Goal: Obtain resource: Obtain resource

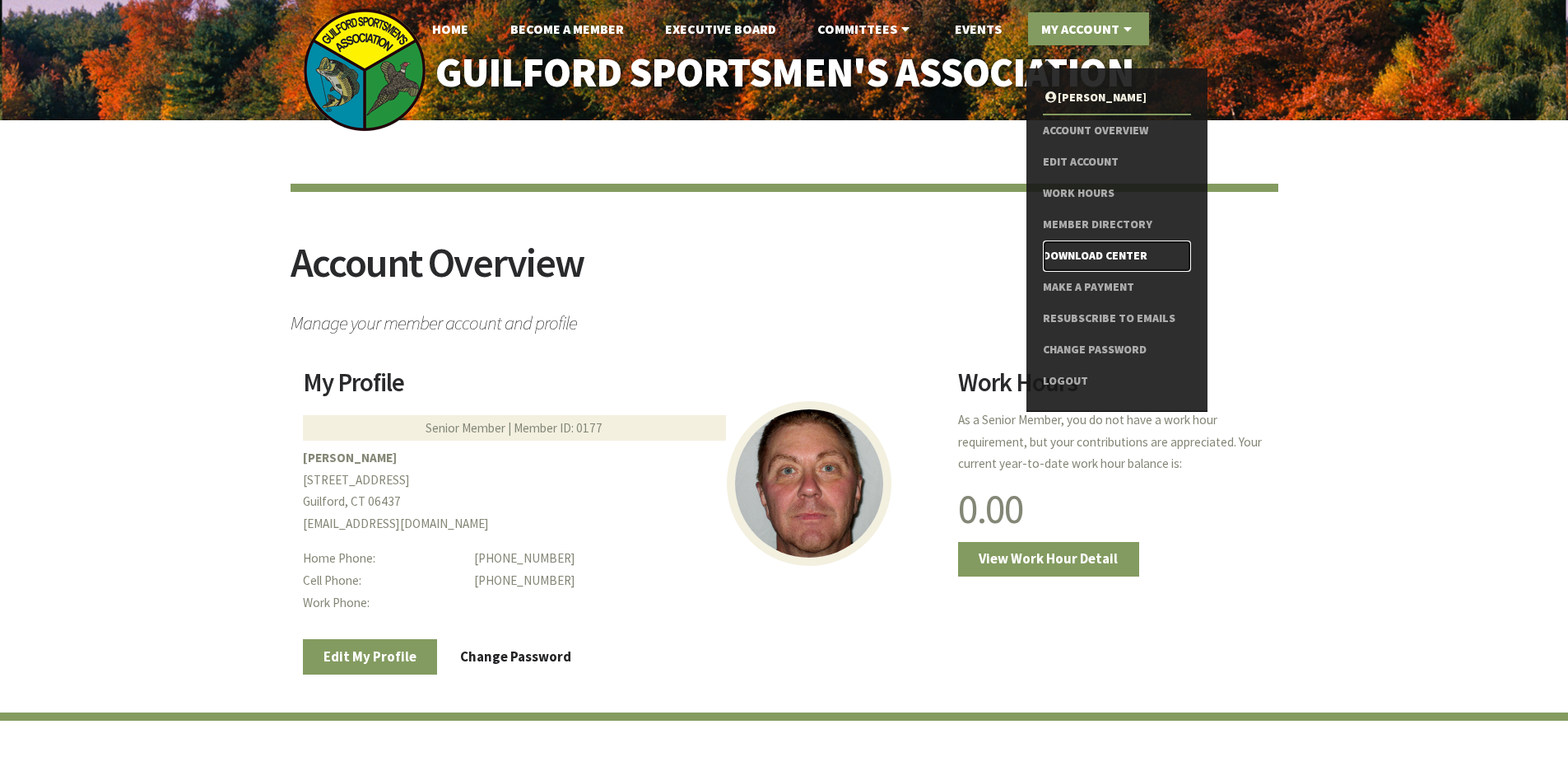
click at [1077, 258] on link "Download Center" at bounding box center [1116, 256] width 147 height 31
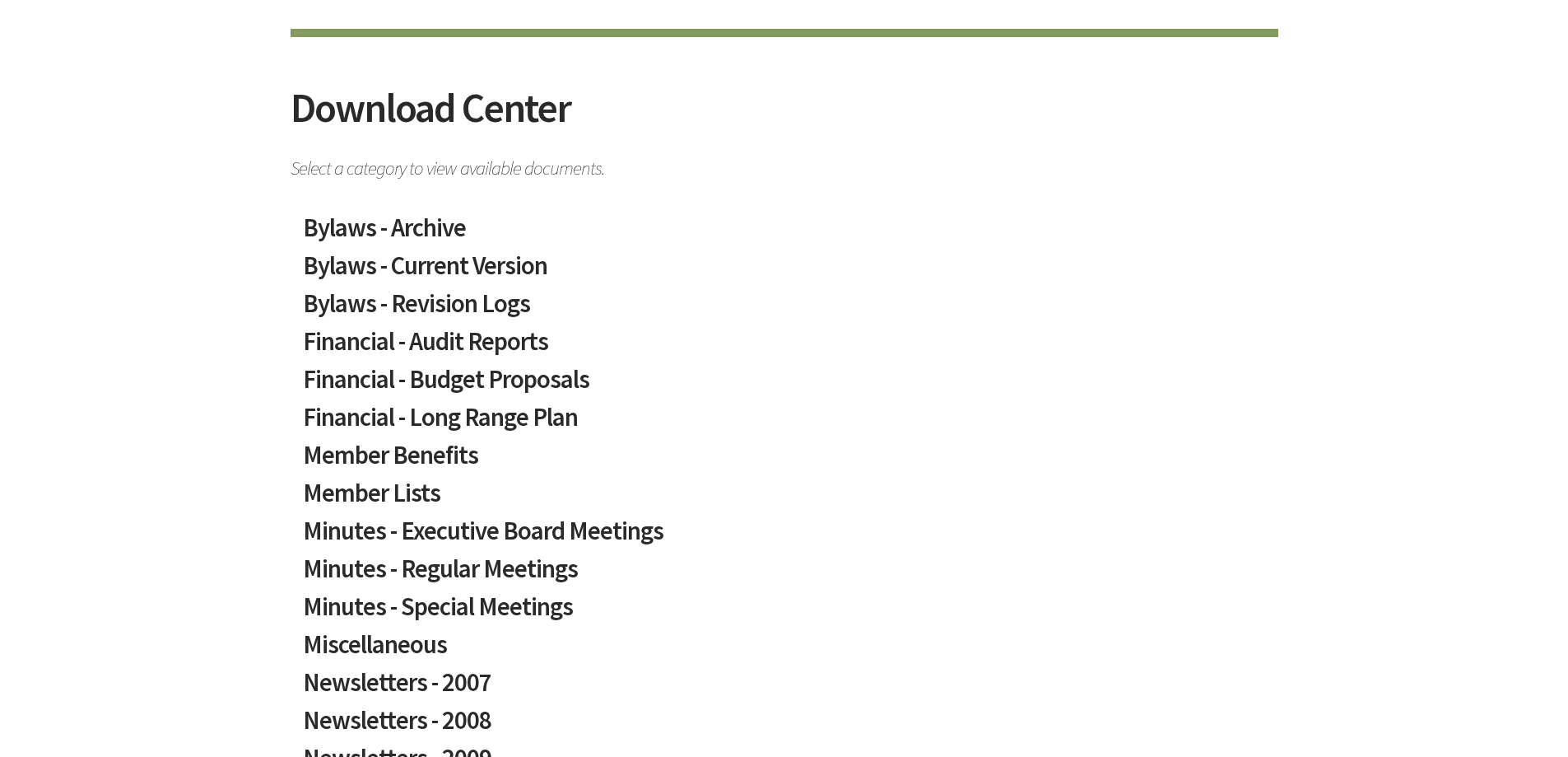
scroll to position [412, 0]
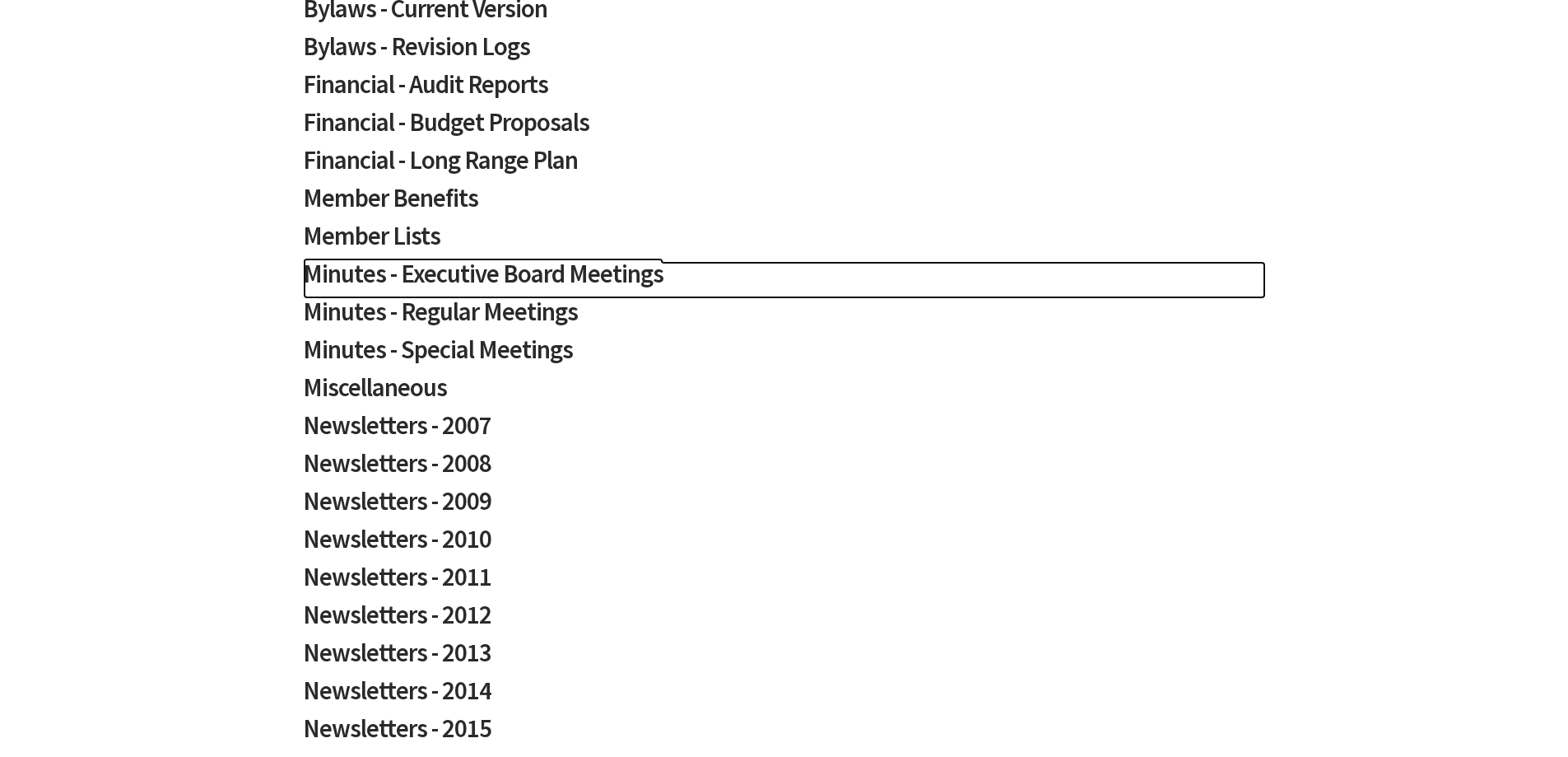
click at [517, 277] on h2 "Minutes - Executive Board Meetings" at bounding box center [784, 280] width 963 height 38
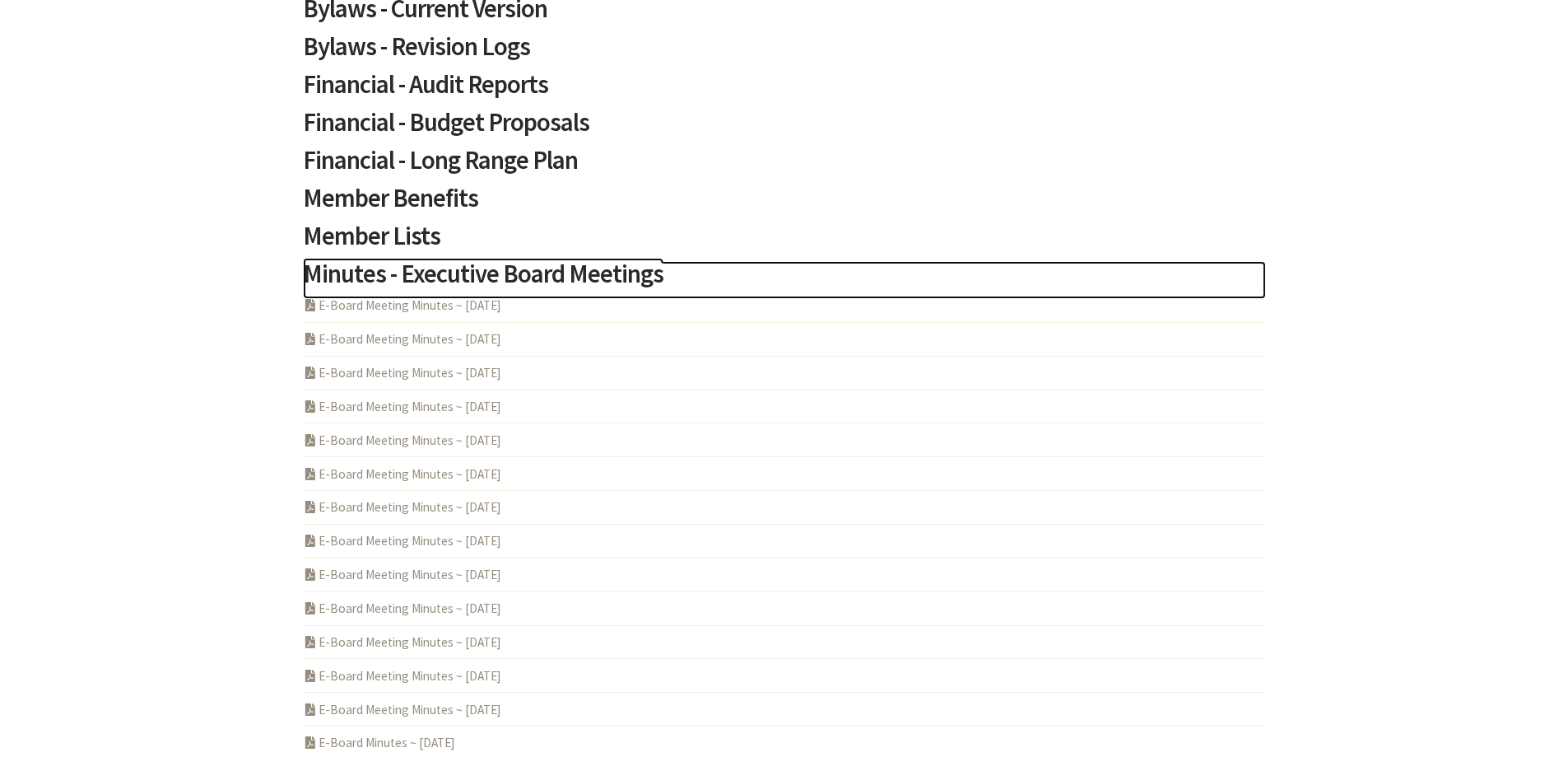
click at [517, 277] on h2 "Minutes - Executive Board Meetings" at bounding box center [784, 280] width 963 height 38
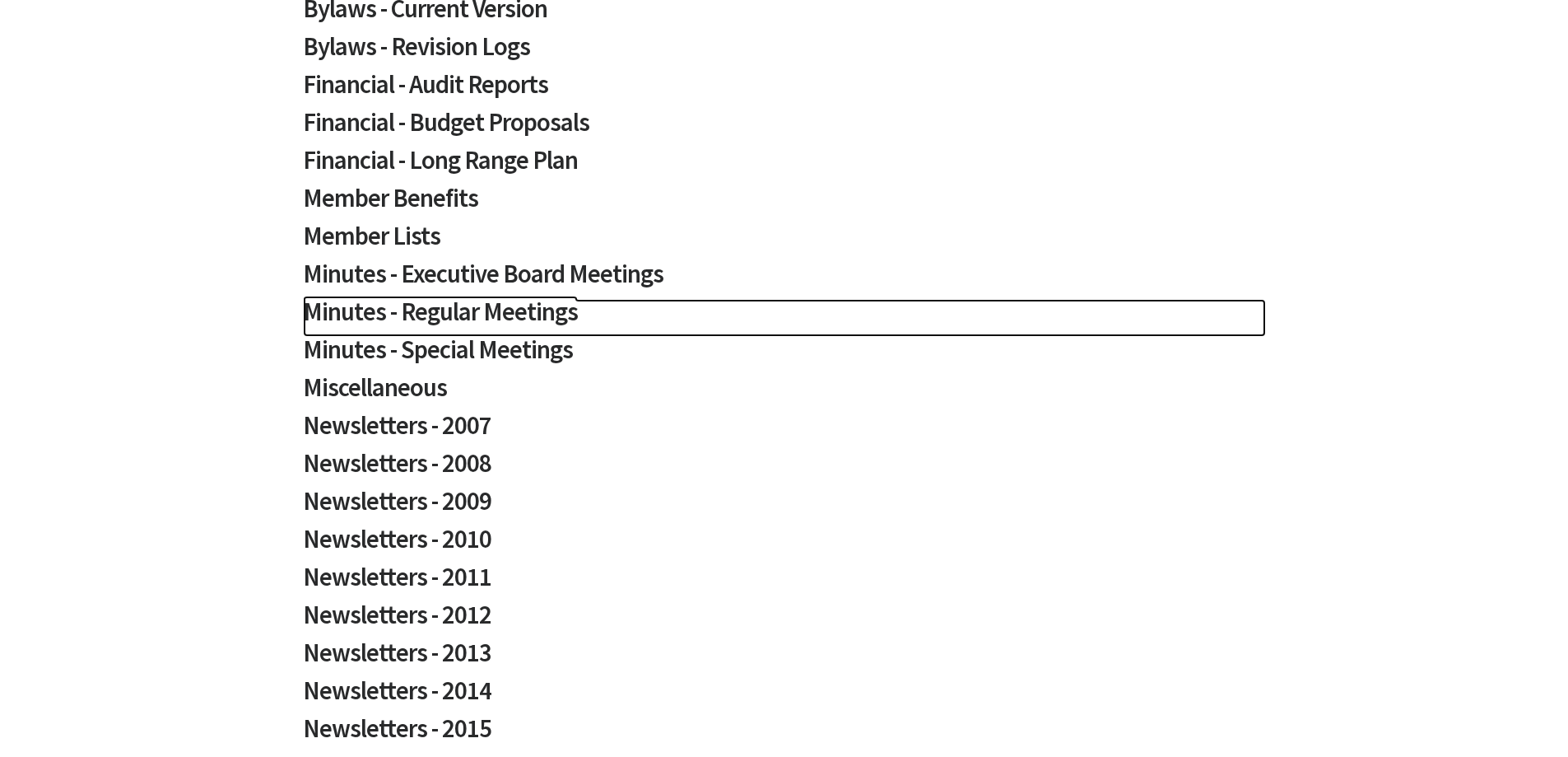
click at [505, 316] on h2 "Minutes - Regular Meetings" at bounding box center [784, 318] width 963 height 38
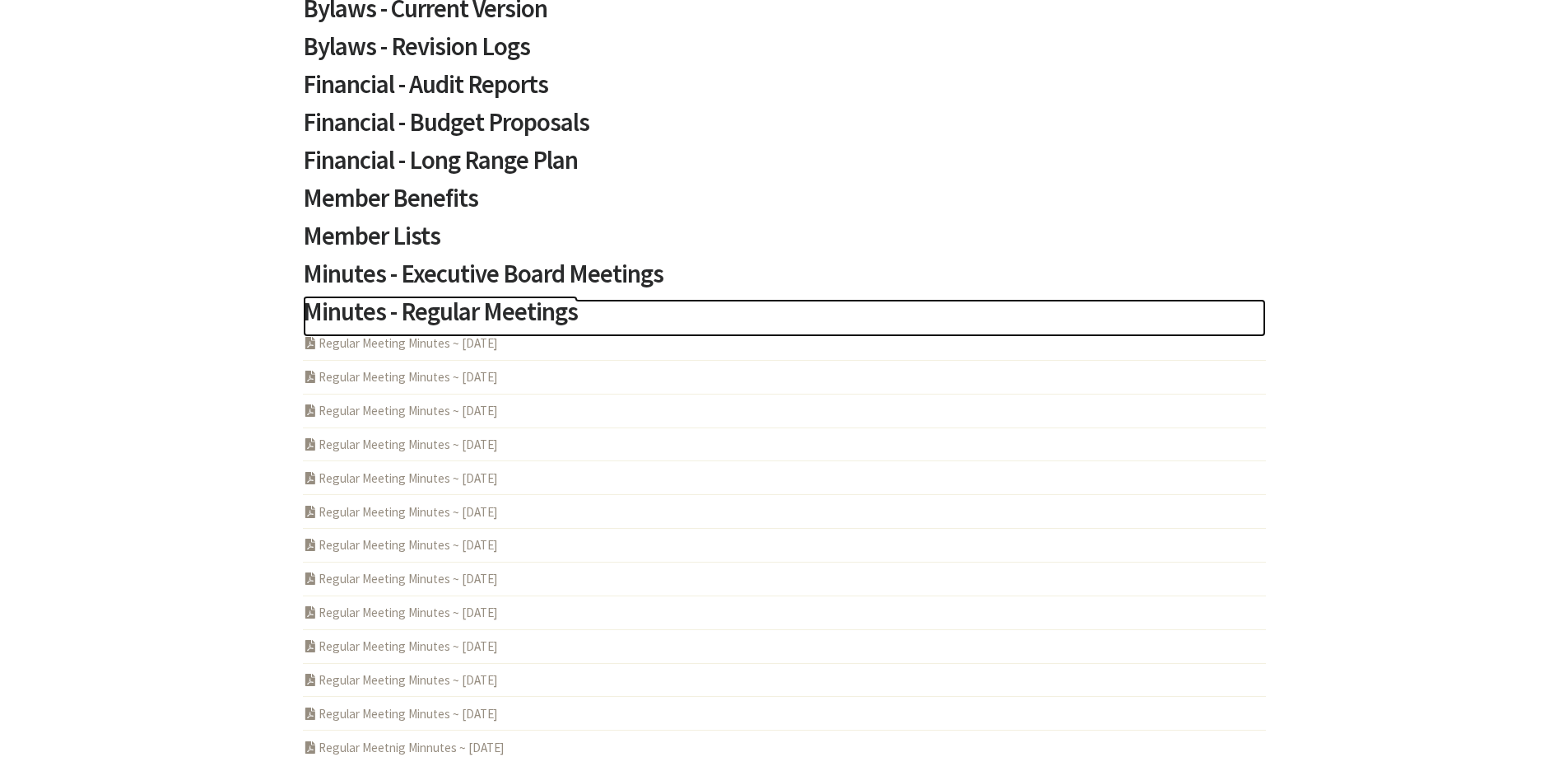
click at [507, 314] on h2 "Minutes - Regular Meetings" at bounding box center [784, 318] width 963 height 38
